Goal: Information Seeking & Learning: Check status

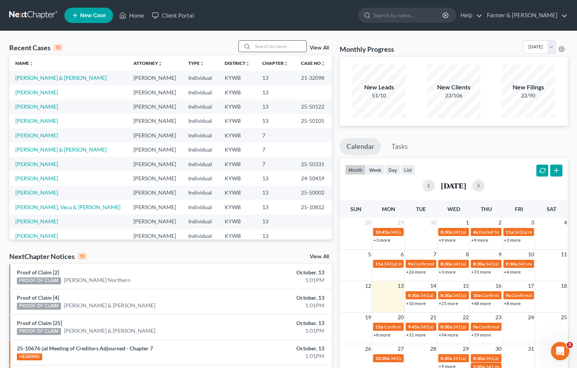
click at [286, 43] on input "search" at bounding box center [280, 46] width 54 height 11
type input "daniel yoke"
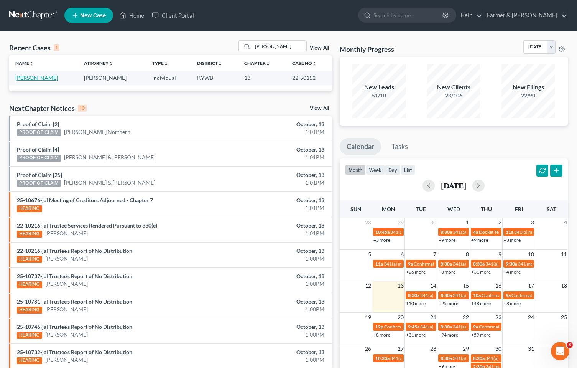
click at [22, 79] on link "[PERSON_NAME]" at bounding box center [36, 77] width 43 height 7
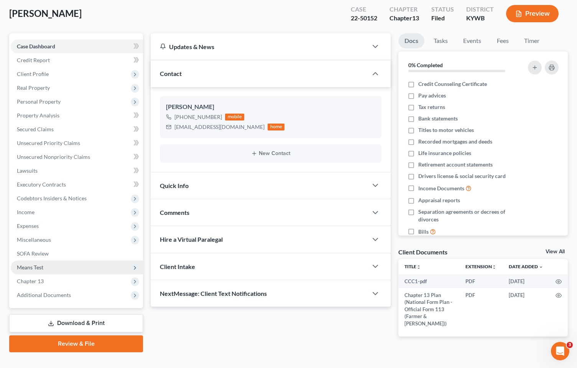
scroll to position [54, 0]
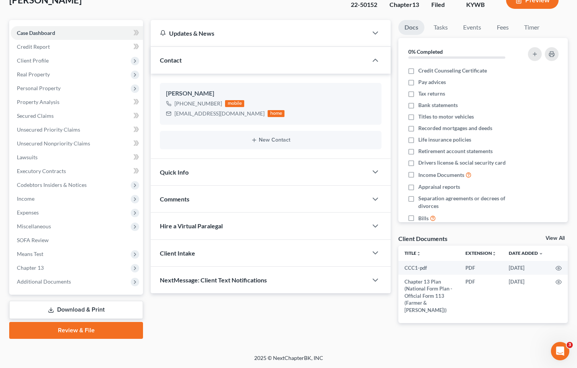
drag, startPoint x: 43, startPoint y: 283, endPoint x: 46, endPoint y: 307, distance: 24.1
click at [43, 283] on span "Additional Documents" at bounding box center [44, 281] width 54 height 7
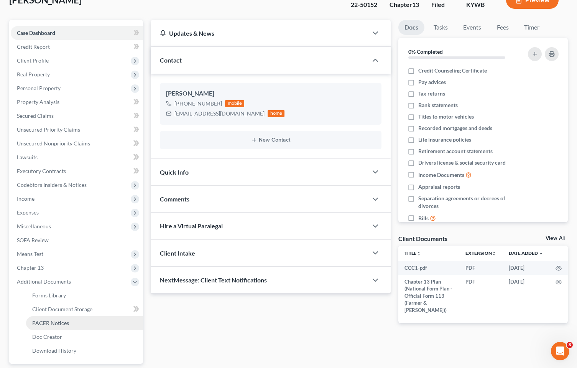
click at [57, 324] on span "PACER Notices" at bounding box center [50, 322] width 37 height 7
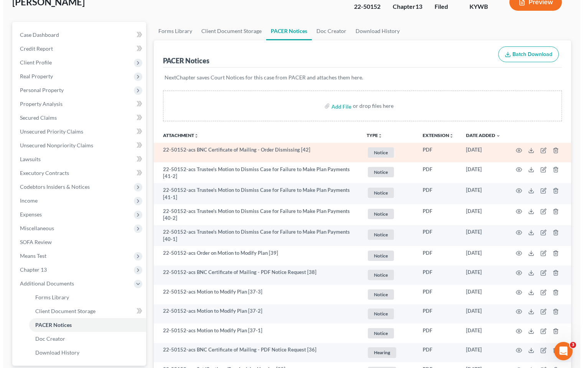
scroll to position [77, 0]
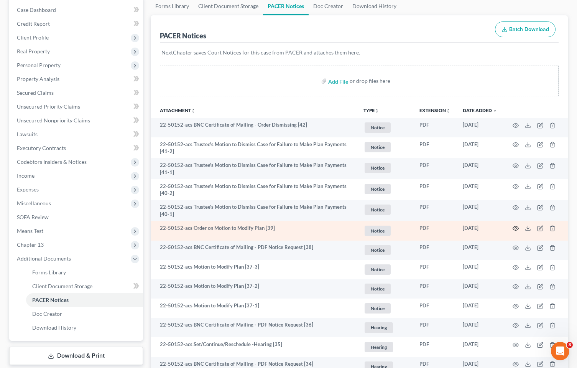
click at [518, 227] on icon "button" at bounding box center [515, 228] width 6 height 6
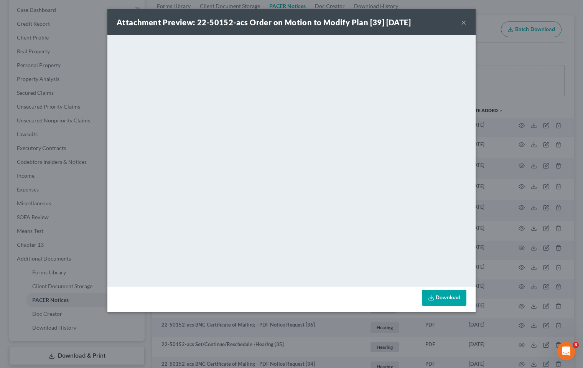
click at [464, 24] on button "×" at bounding box center [463, 22] width 5 height 9
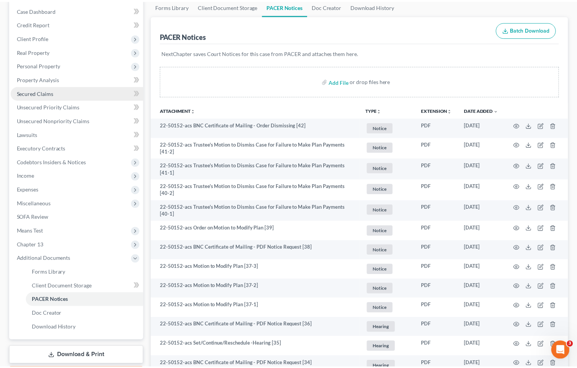
scroll to position [0, 0]
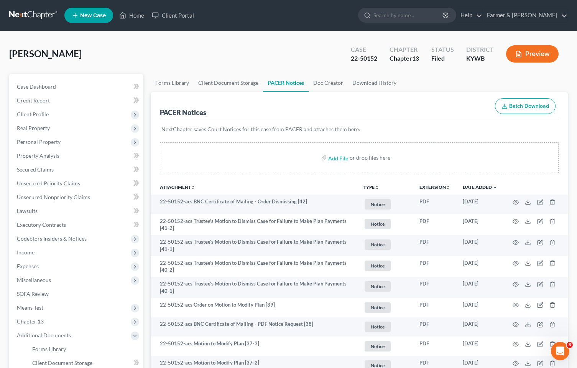
click at [31, 14] on link at bounding box center [33, 15] width 49 height 14
